Goal: Task Accomplishment & Management: Complete application form

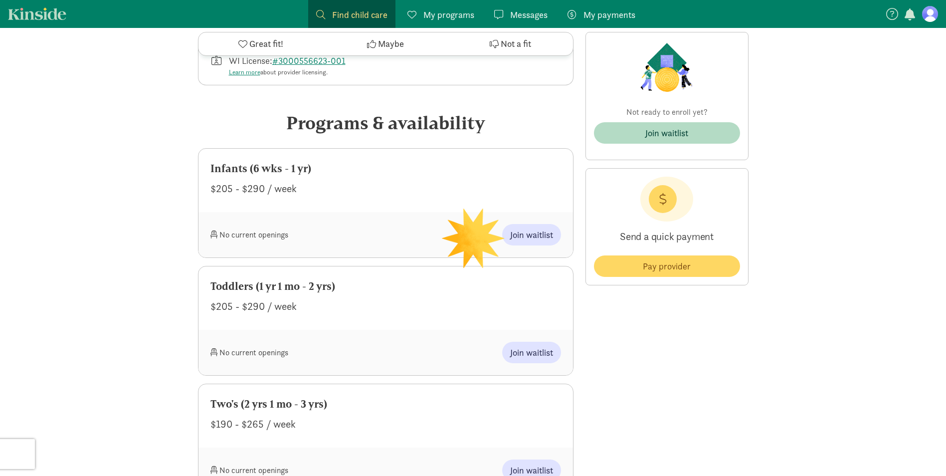
scroll to position [499, 0]
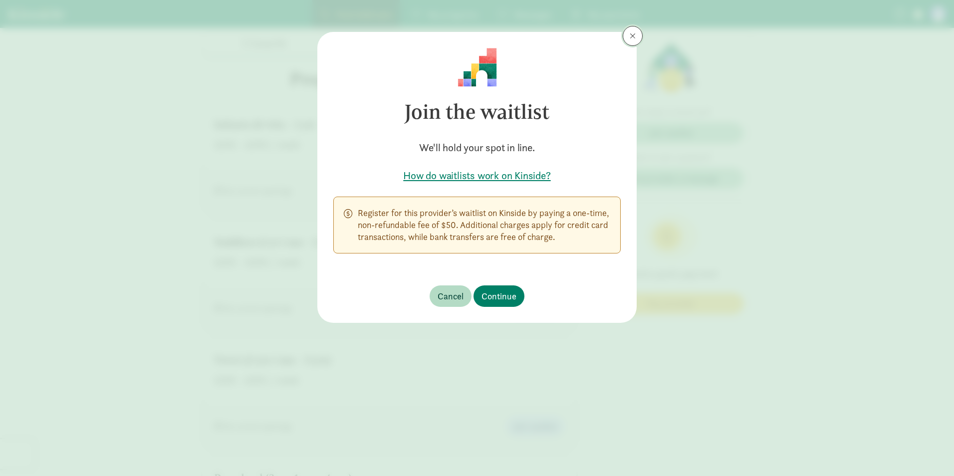
click at [631, 37] on span at bounding box center [633, 36] width 6 height 8
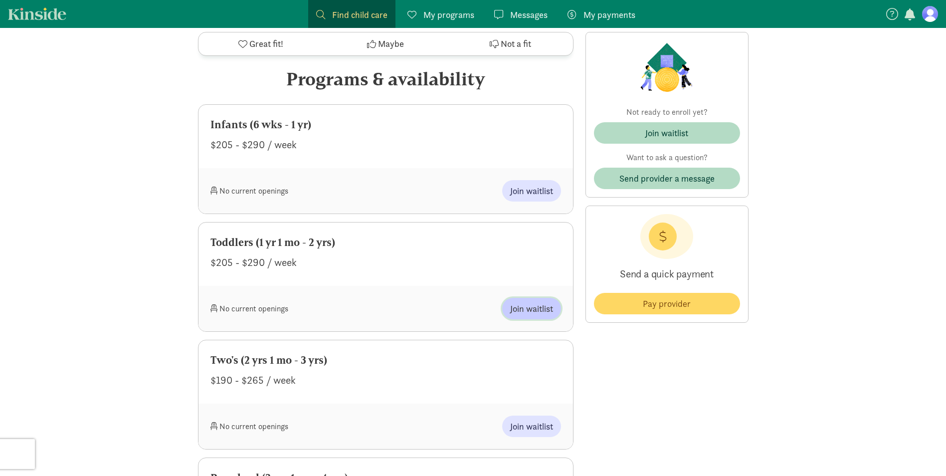
click at [545, 302] on span "Join waitlist" at bounding box center [531, 308] width 43 height 13
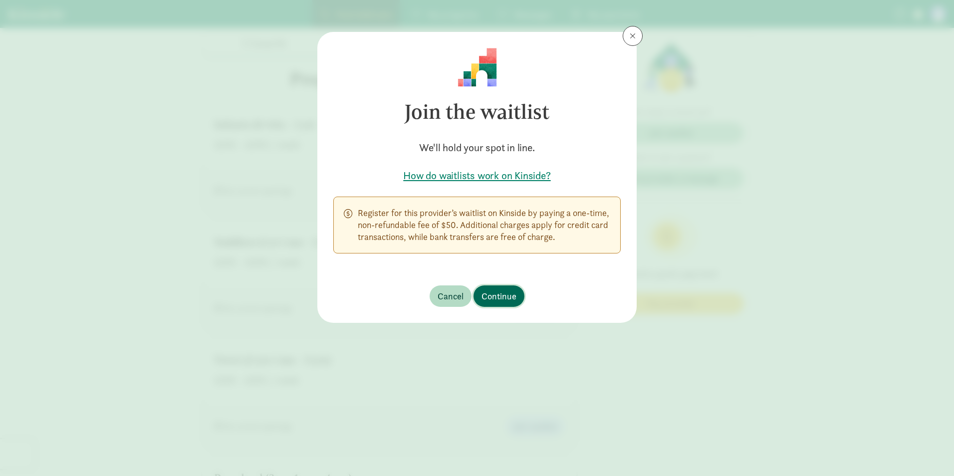
click at [487, 301] on span "Continue" at bounding box center [498, 295] width 35 height 13
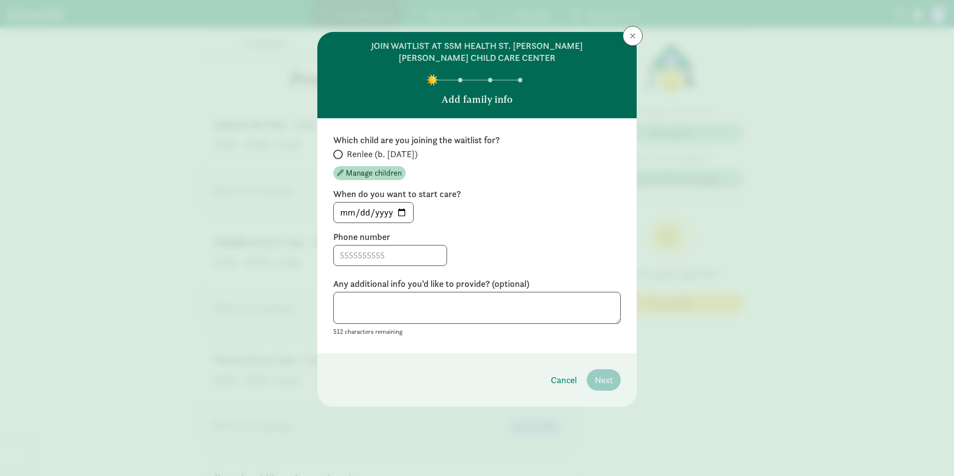
click at [332, 151] on div "Which child are you joining the waitlist for? Renlee (b. [DATE]) Manage childre…" at bounding box center [476, 235] width 319 height 235
click at [335, 153] on input "Renlee (b. [DATE])" at bounding box center [336, 154] width 6 height 6
radio input "true"
click at [388, 251] on input at bounding box center [390, 255] width 113 height 20
type input "[PHONE_NUMBER]"
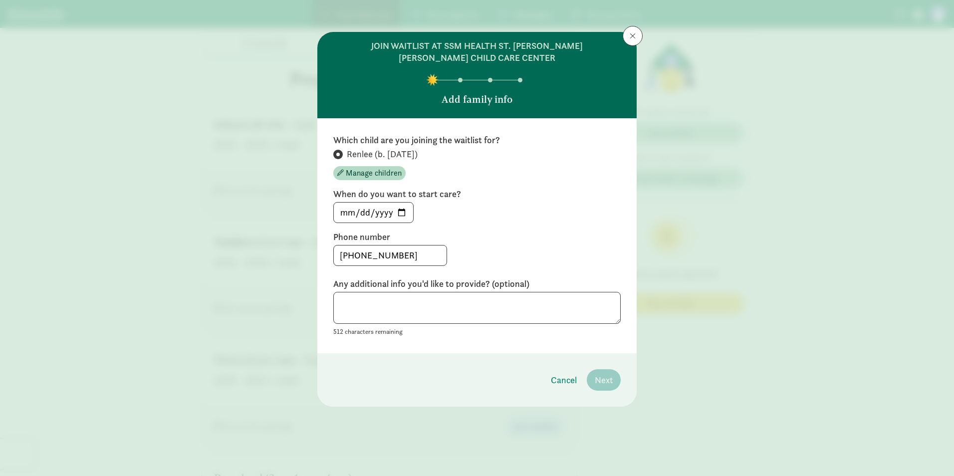
click at [419, 288] on label "Any additional info you'd like to provide? (optional)" at bounding box center [476, 284] width 287 height 12
click at [424, 303] on textarea at bounding box center [476, 308] width 287 height 32
click at [611, 384] on span "Next" at bounding box center [604, 379] width 18 height 13
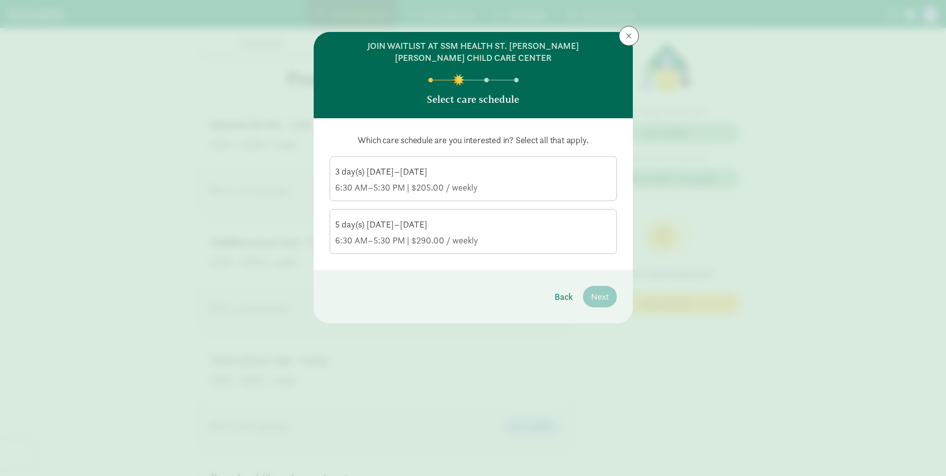
click at [475, 220] on div "5 day(s) [DATE]–[DATE]" at bounding box center [473, 225] width 276 height 12
click at [0, 0] on input "5 day(s) [DATE]–[DATE] 6:30 AM–5:30 PM | $290.00 / weekly" at bounding box center [0, 0] width 0 height 0
click at [605, 294] on span "Next" at bounding box center [600, 296] width 18 height 13
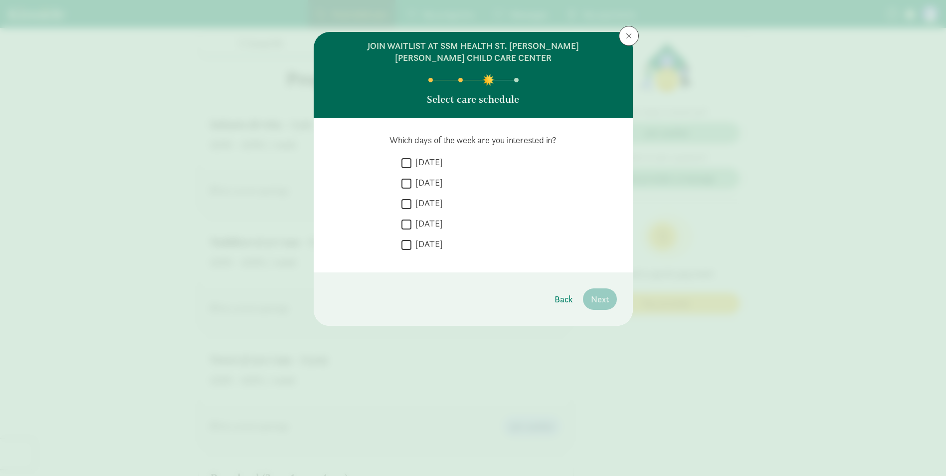
drag, startPoint x: 407, startPoint y: 161, endPoint x: 409, endPoint y: 169, distance: 8.6
click at [407, 160] on input "[DATE]" at bounding box center [407, 162] width 10 height 13
checkbox input "true"
drag, startPoint x: 410, startPoint y: 181, endPoint x: 410, endPoint y: 199, distance: 18.0
click at [410, 181] on input "[DATE]" at bounding box center [407, 183] width 10 height 13
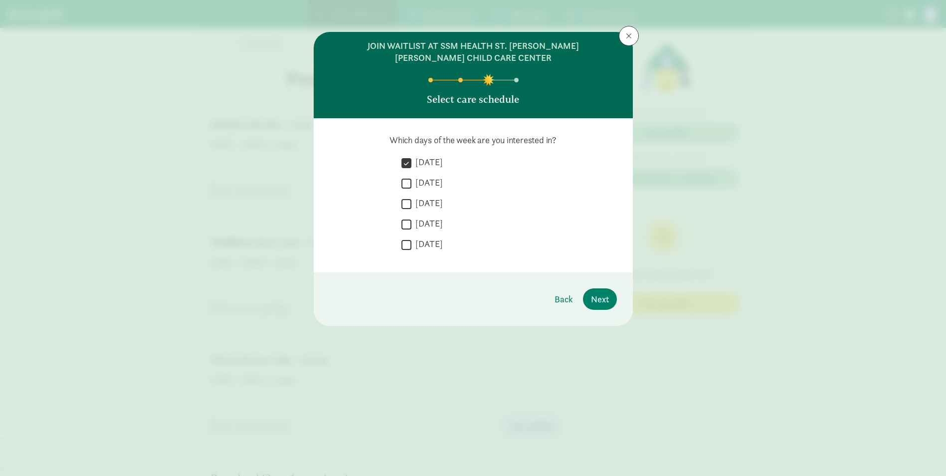
checkbox input "true"
click at [409, 204] on input "[DATE]" at bounding box center [407, 203] width 10 height 13
checkbox input "true"
click at [405, 227] on input "[DATE]" at bounding box center [407, 224] width 10 height 13
checkbox input "true"
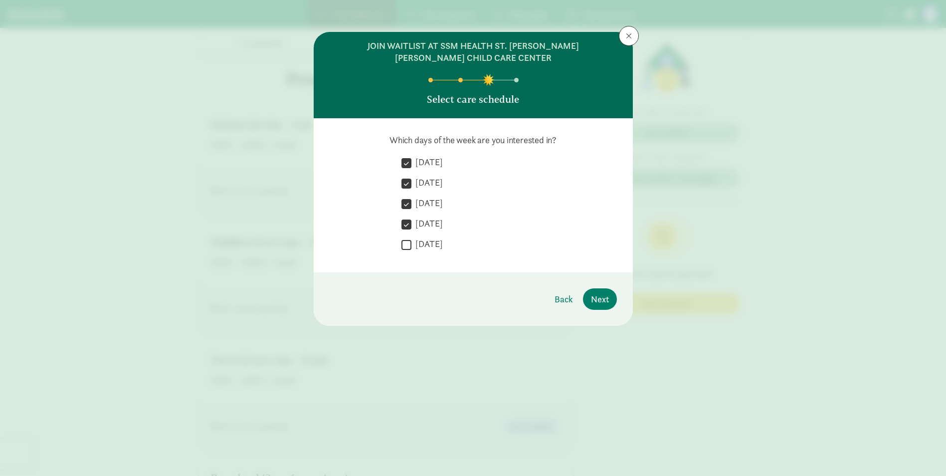
click at [406, 248] on input "[DATE]" at bounding box center [407, 244] width 10 height 13
checkbox input "true"
click at [602, 300] on span "Next" at bounding box center [600, 298] width 18 height 13
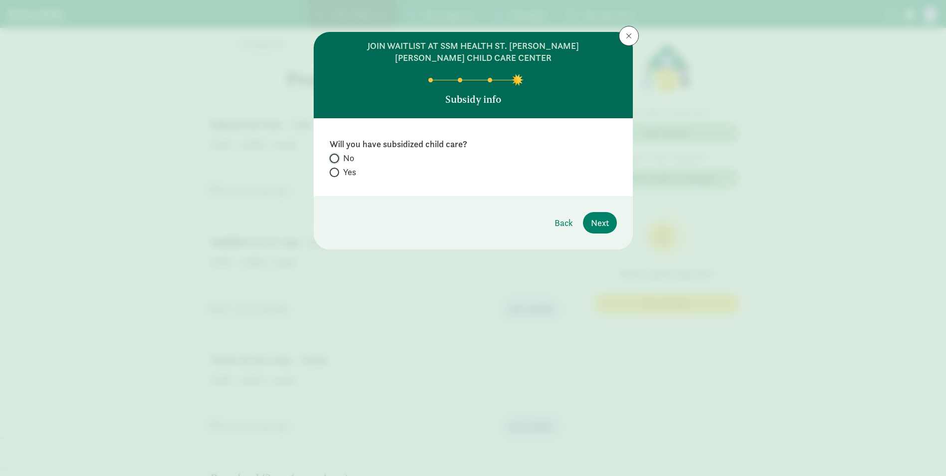
click at [335, 159] on input "No" at bounding box center [333, 158] width 6 height 6
radio input "true"
click at [607, 222] on span "Next" at bounding box center [600, 222] width 18 height 13
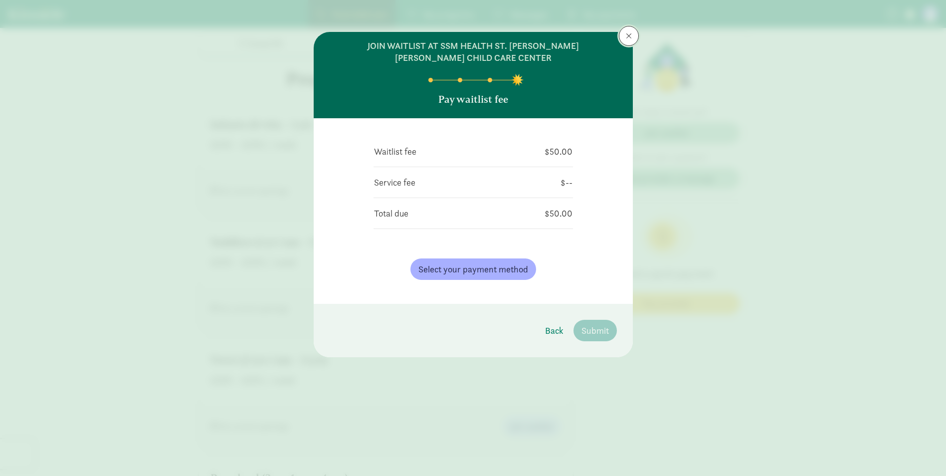
click at [626, 35] on button at bounding box center [629, 36] width 20 height 20
